Goal: Book appointment/travel/reservation

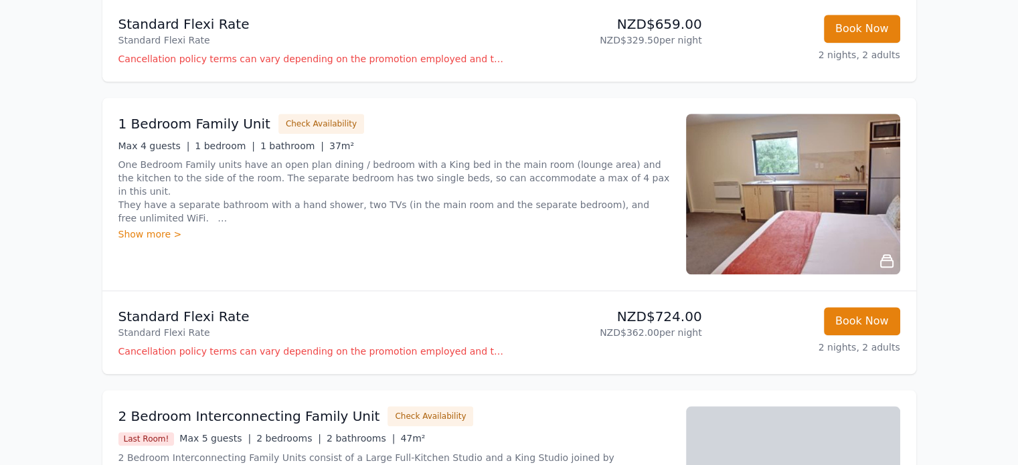
scroll to position [1315, 0]
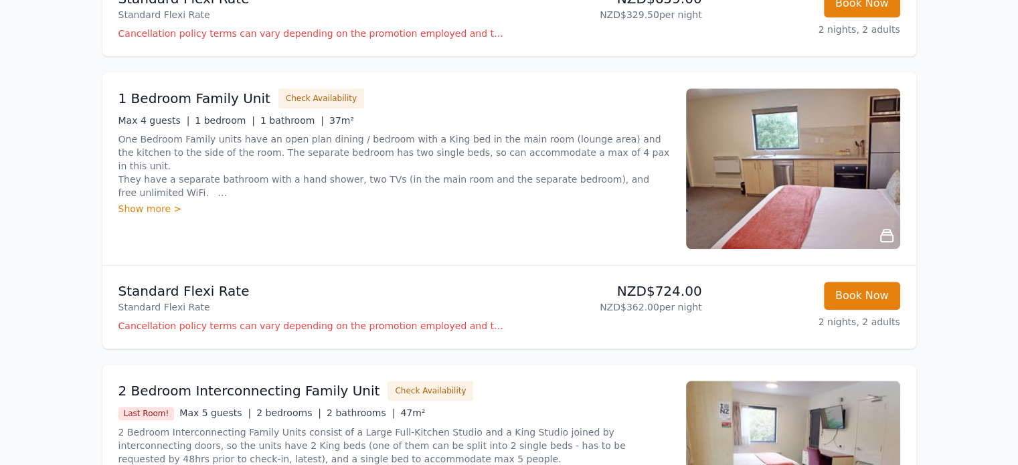
click at [803, 195] on img at bounding box center [793, 168] width 214 height 161
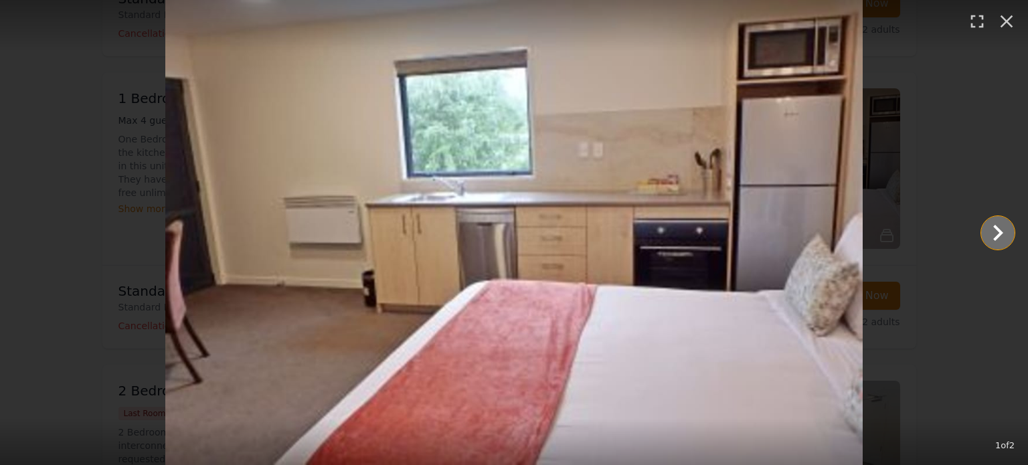
click at [993, 231] on icon "Show slide 2 of 2" at bounding box center [997, 233] width 32 height 32
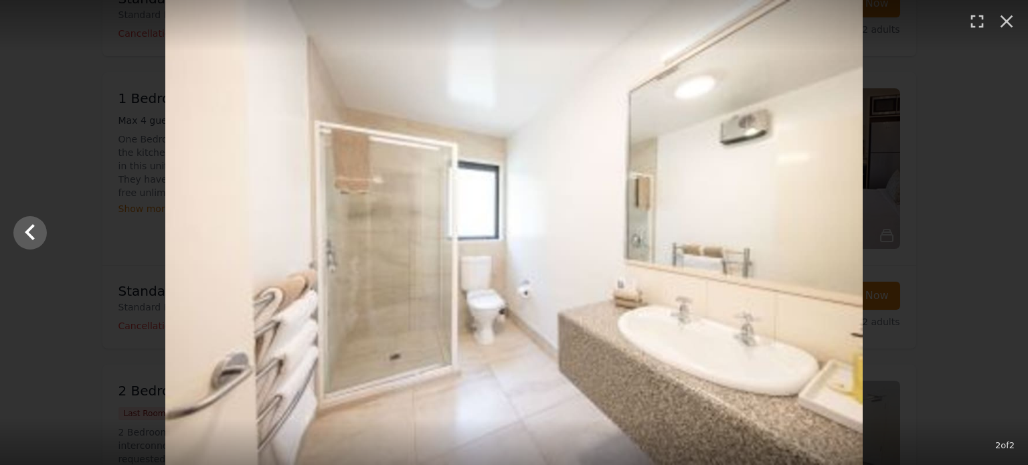
click at [993, 231] on div at bounding box center [514, 232] width 1028 height 465
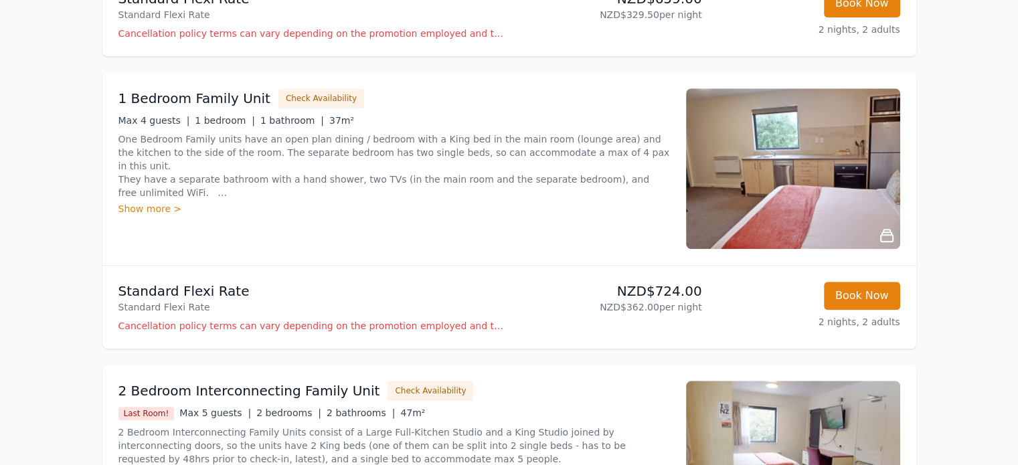
click at [841, 187] on img at bounding box center [793, 168] width 214 height 161
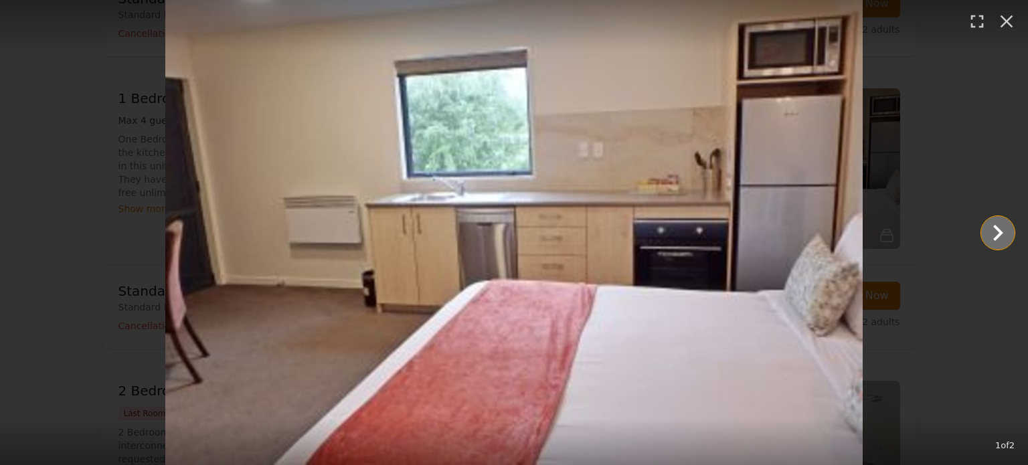
click at [999, 237] on icon "Show slide 2 of 2" at bounding box center [997, 233] width 32 height 32
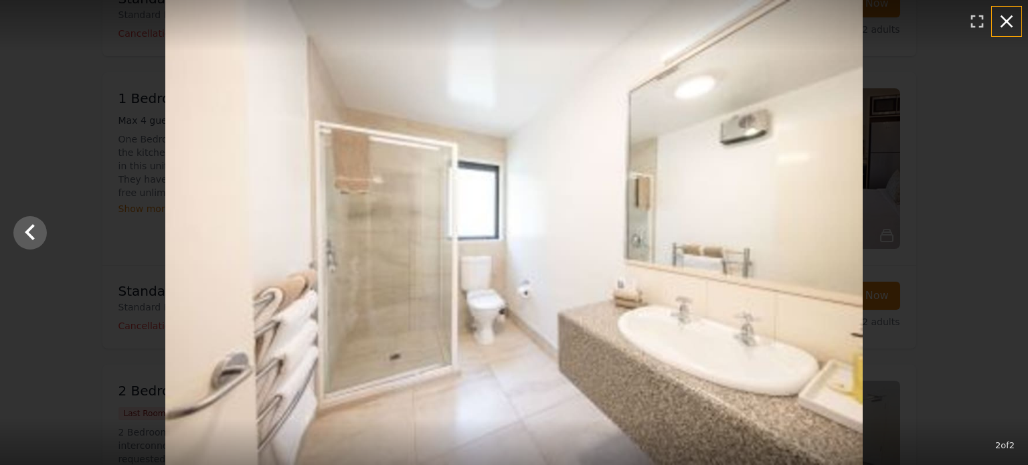
click at [1007, 18] on icon "button" at bounding box center [1005, 21] width 21 height 21
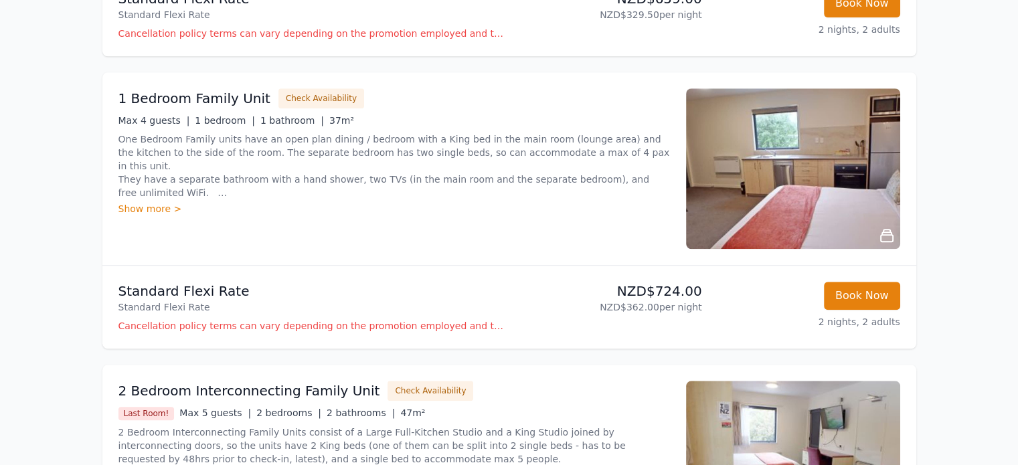
click at [781, 185] on img at bounding box center [793, 168] width 214 height 161
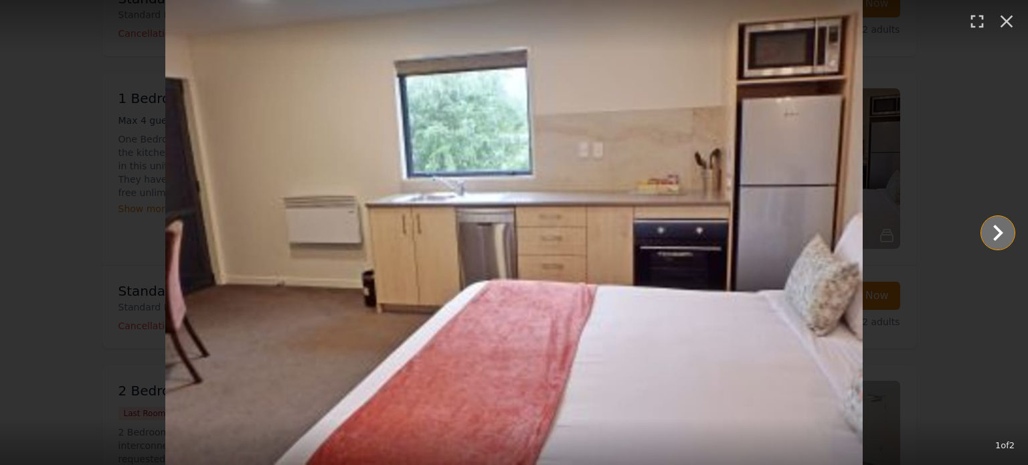
click at [995, 232] on icon "Show slide 2 of 2" at bounding box center [997, 233] width 32 height 32
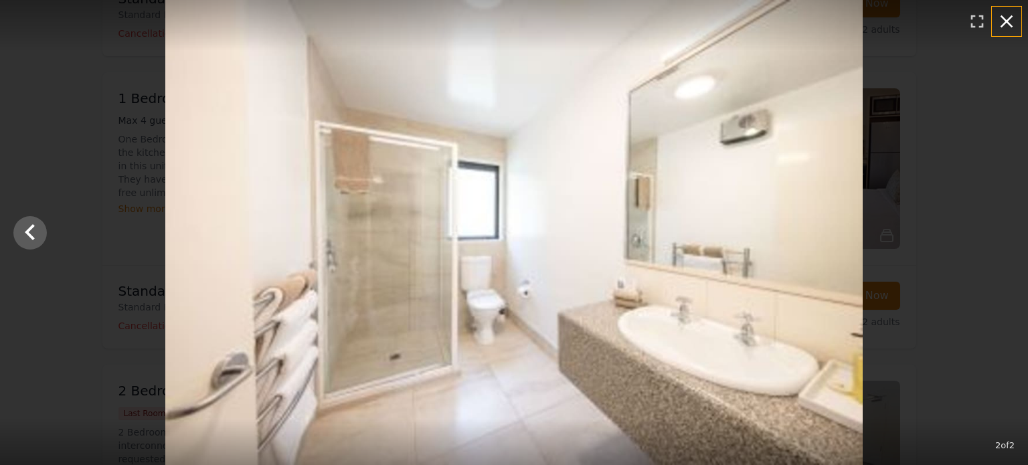
click at [1003, 23] on icon "button" at bounding box center [1006, 21] width 13 height 13
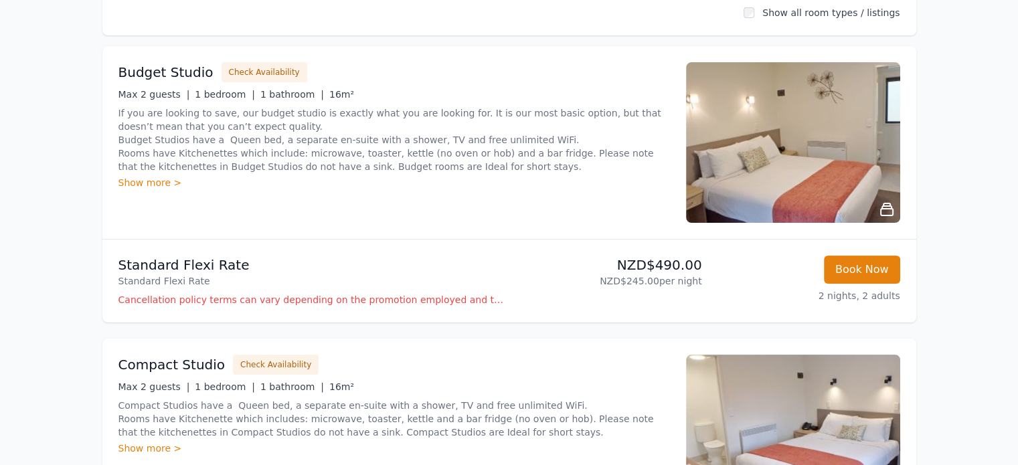
scroll to position [178, 0]
